Goal: Information Seeking & Learning: Learn about a topic

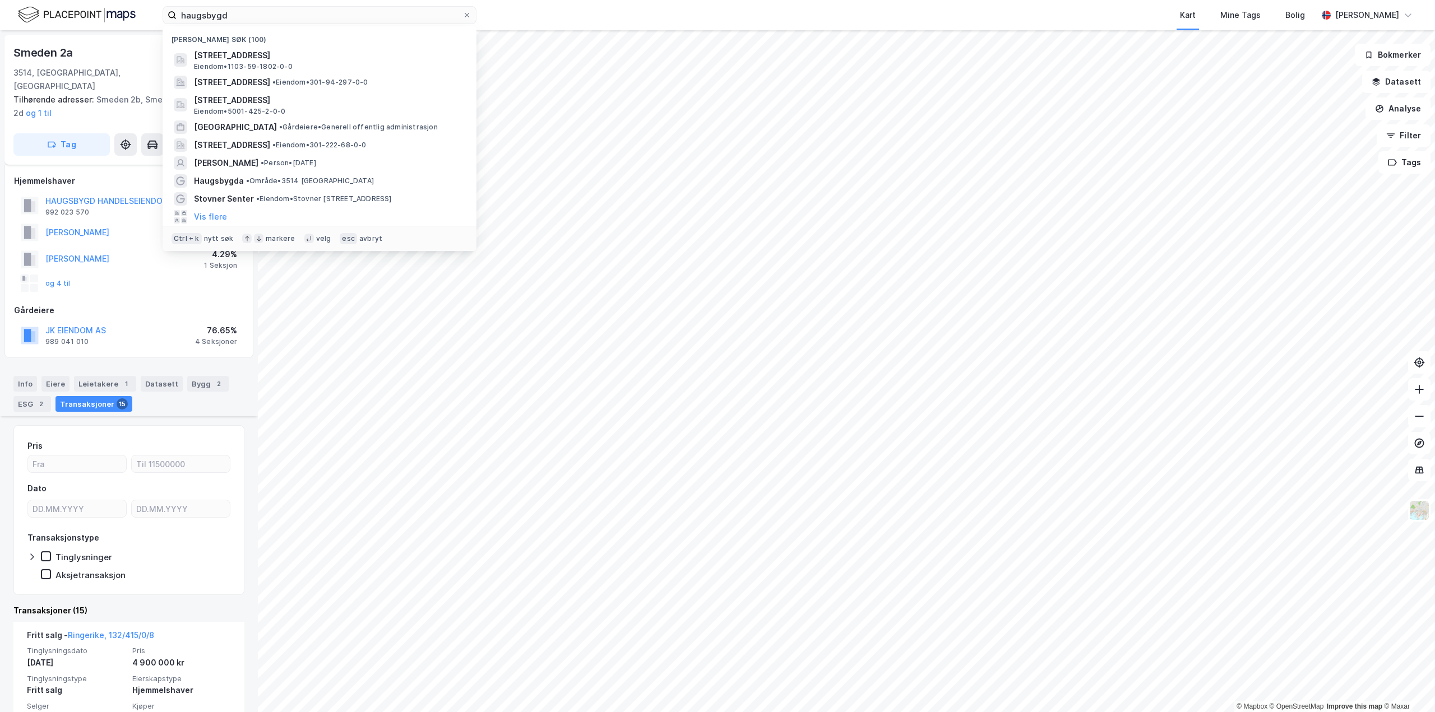
click at [280, 22] on input "haugsbygd" at bounding box center [320, 15] width 286 height 17
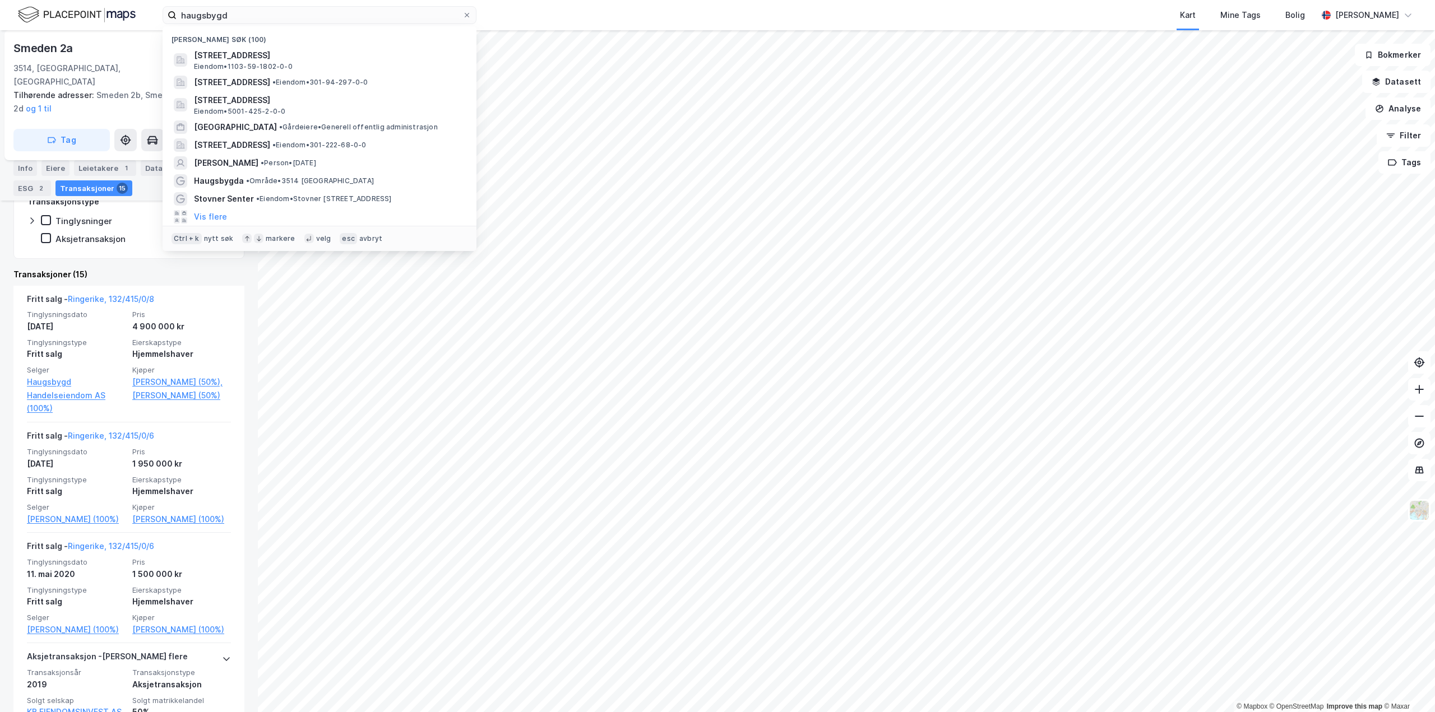
click at [280, 22] on input "haugsbygd" at bounding box center [320, 15] width 286 height 17
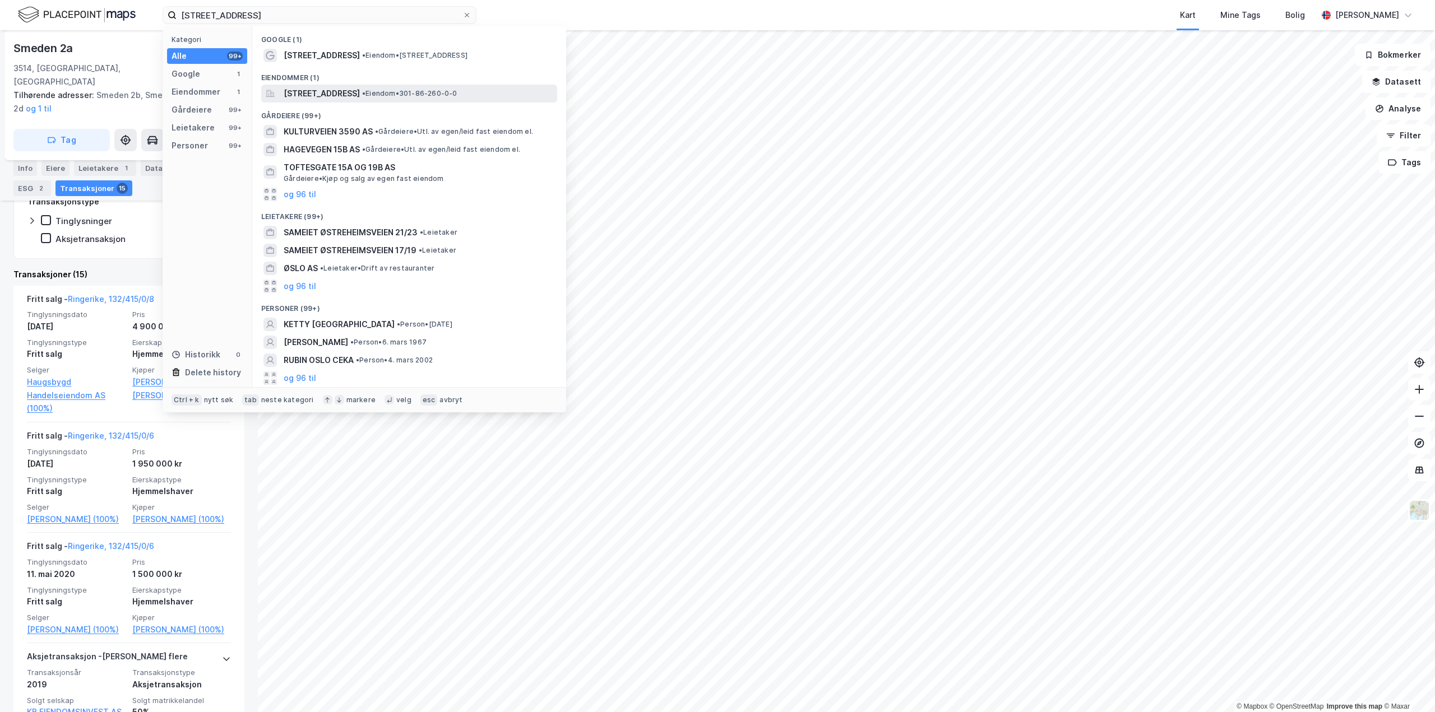
type input "[STREET_ADDRESS]"
click at [360, 87] on span "[STREET_ADDRESS]" at bounding box center [322, 93] width 76 height 13
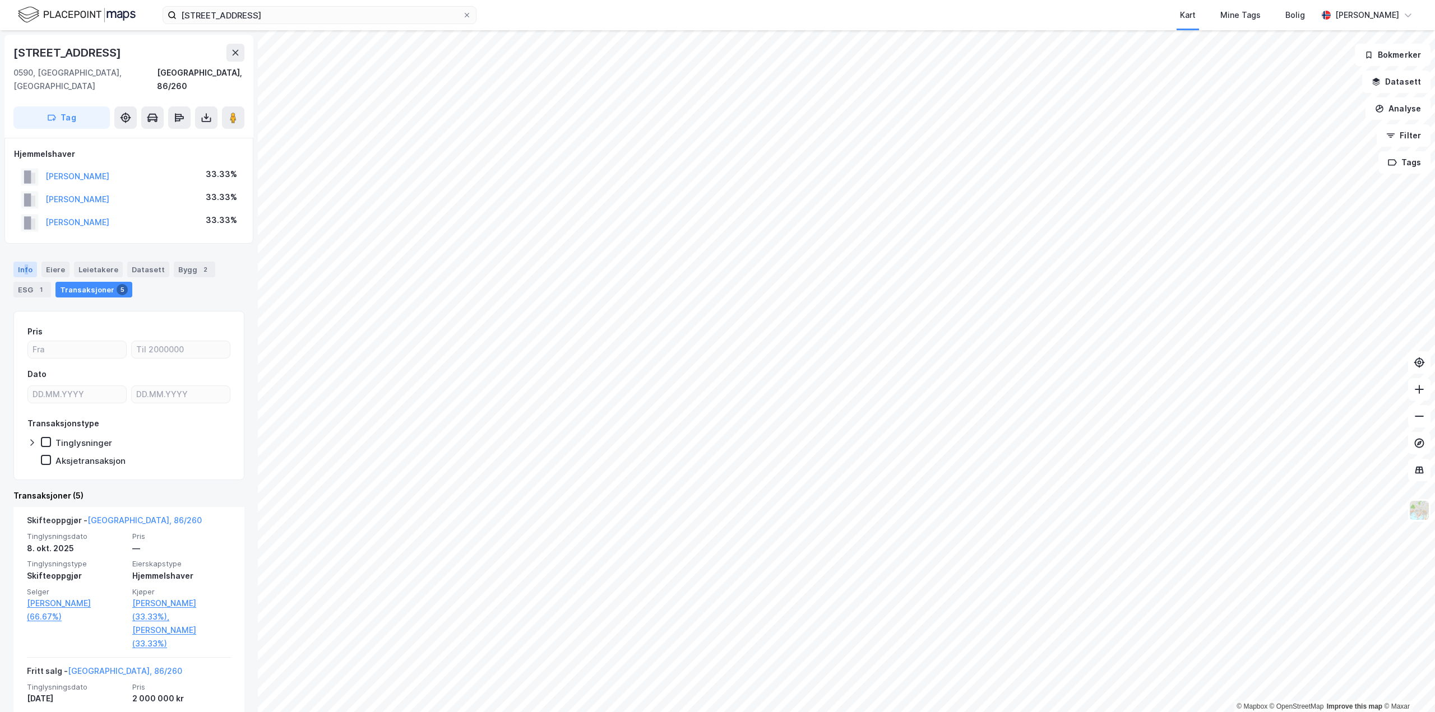
click at [26, 262] on div "Info" at bounding box center [25, 270] width 24 height 16
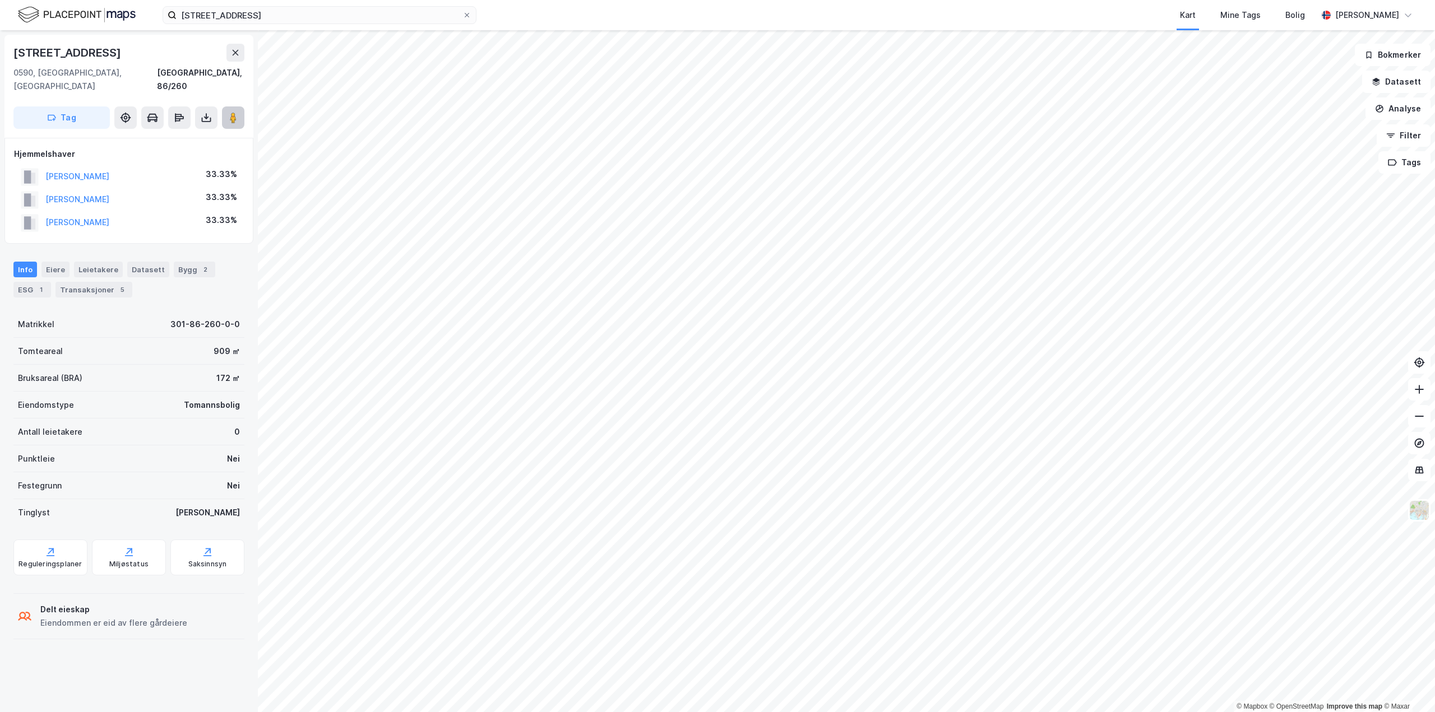
click at [238, 110] on button at bounding box center [233, 117] width 22 height 22
